Goal: Find specific page/section: Find specific page/section

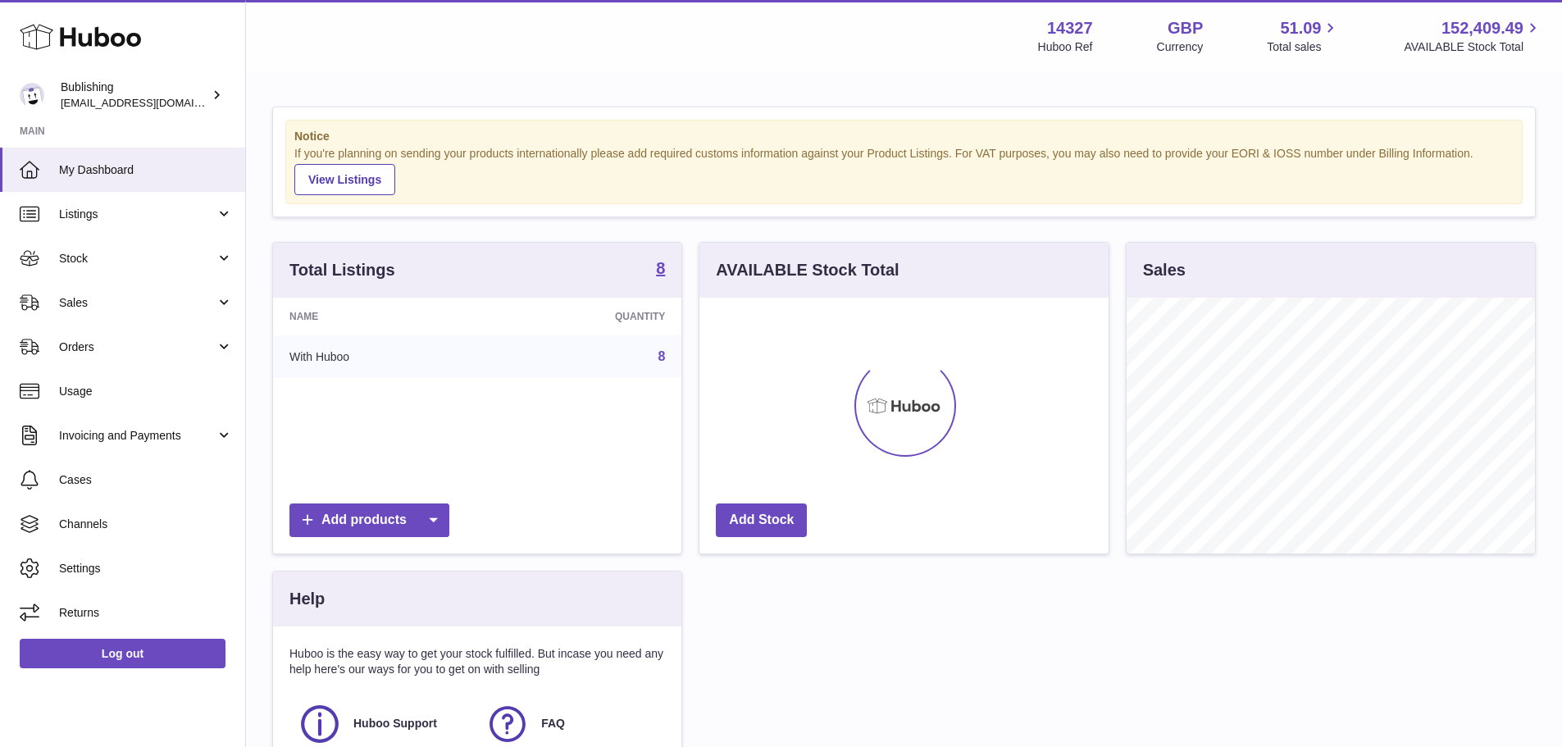
scroll to position [256, 409]
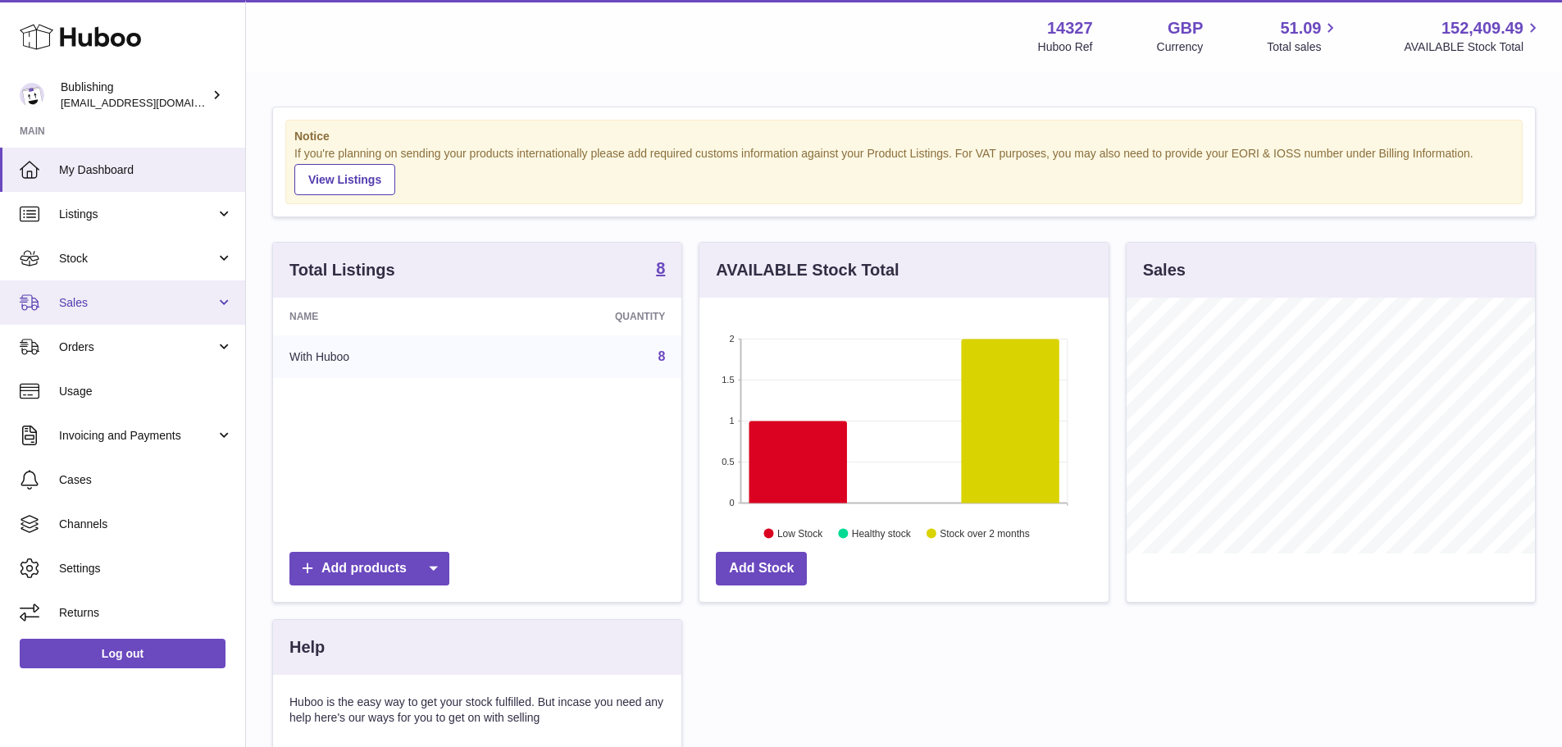
click at [108, 302] on span "Sales" at bounding box center [137, 303] width 157 height 16
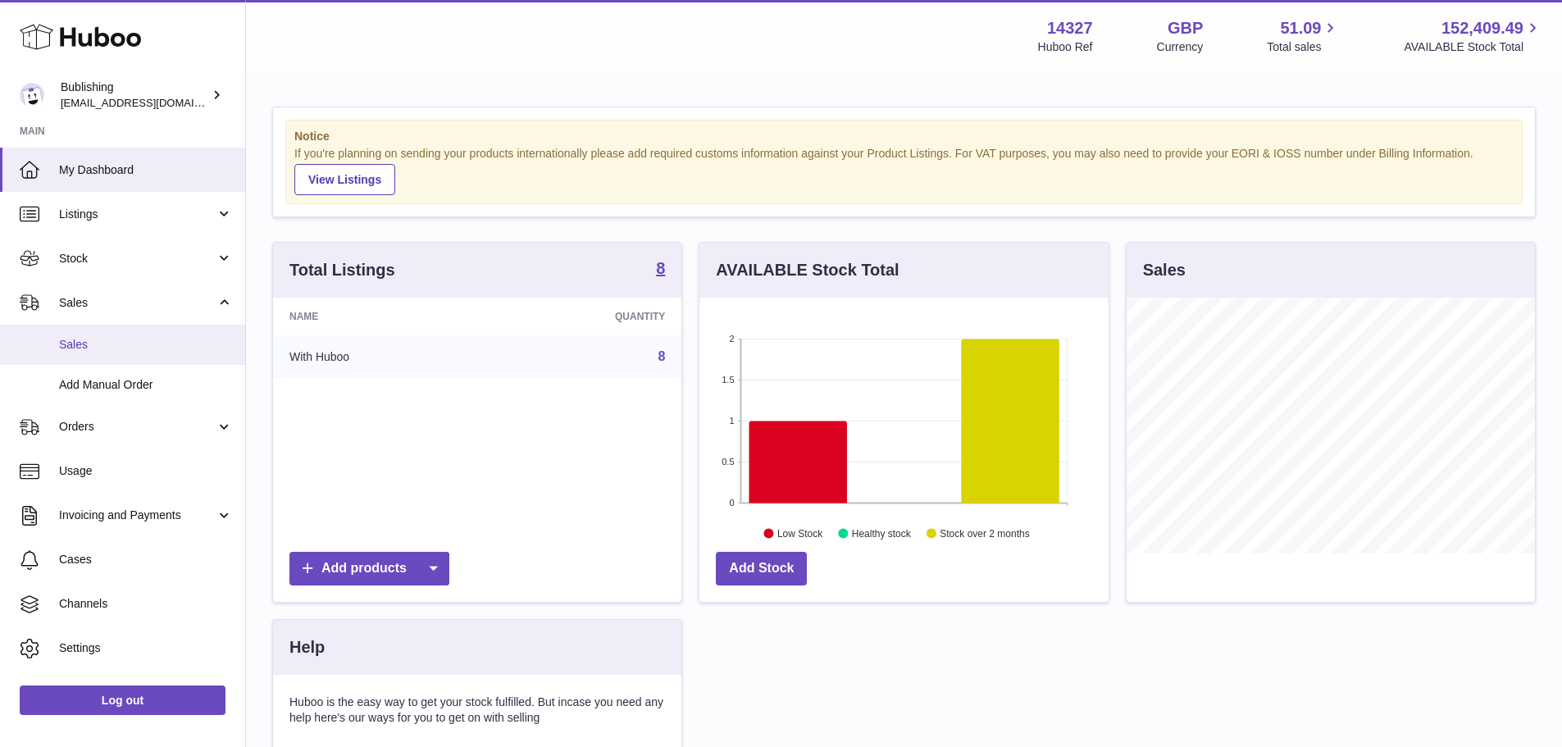
click at [115, 349] on span "Sales" at bounding box center [146, 345] width 174 height 16
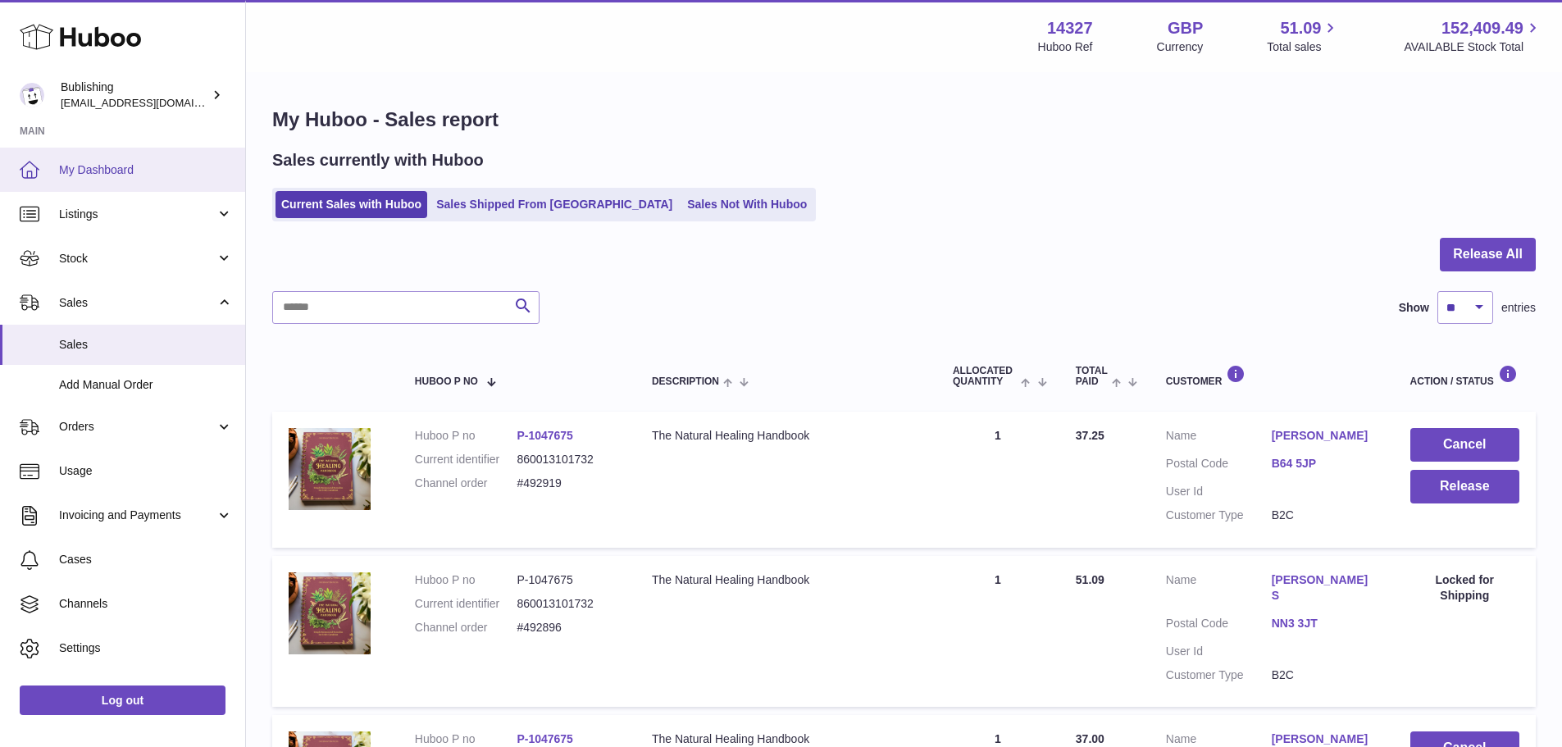
click at [107, 171] on span "My Dashboard" at bounding box center [146, 170] width 174 height 16
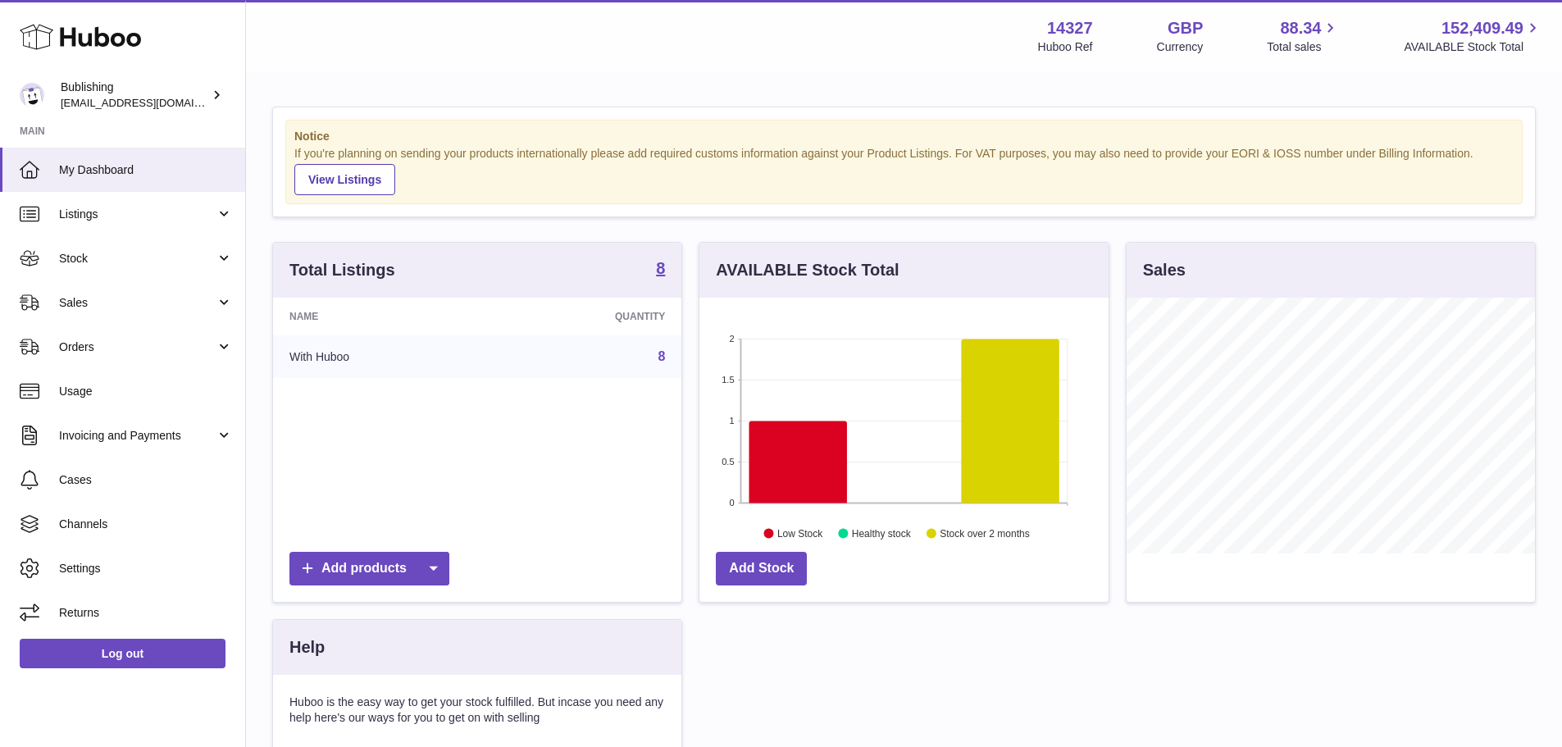
scroll to position [256, 409]
